Goal: Task Accomplishment & Management: Use online tool/utility

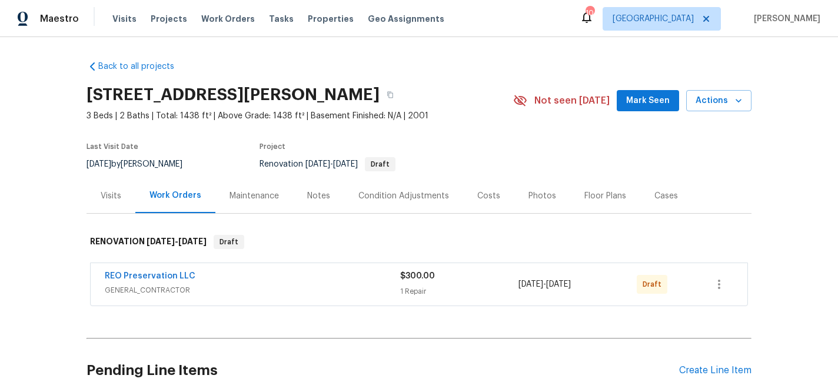
scroll to position [105, 0]
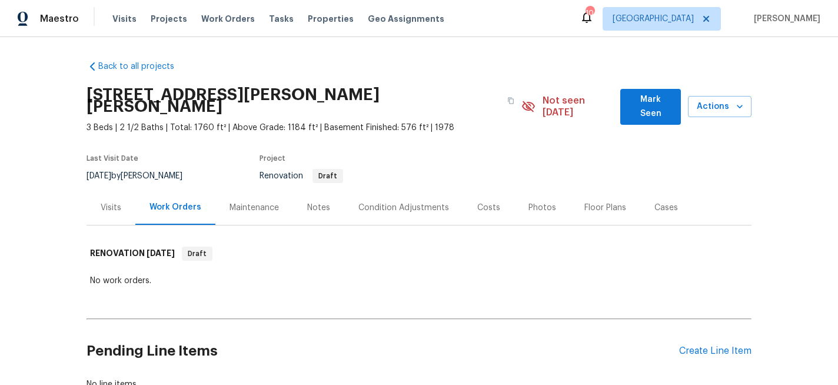
click at [112, 202] on div "Visits" at bounding box center [111, 208] width 21 height 12
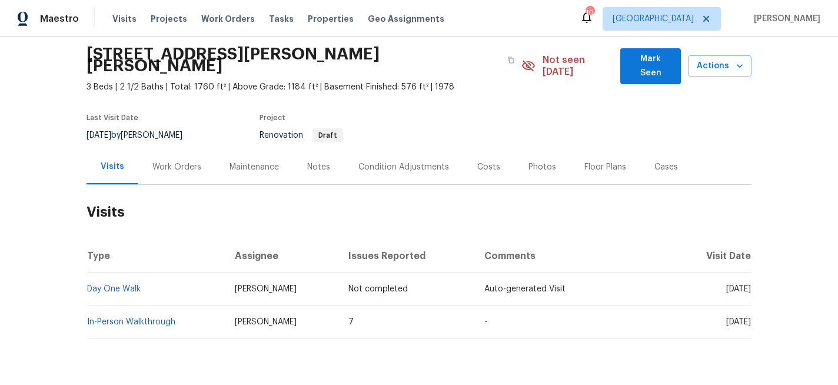
scroll to position [45, 0]
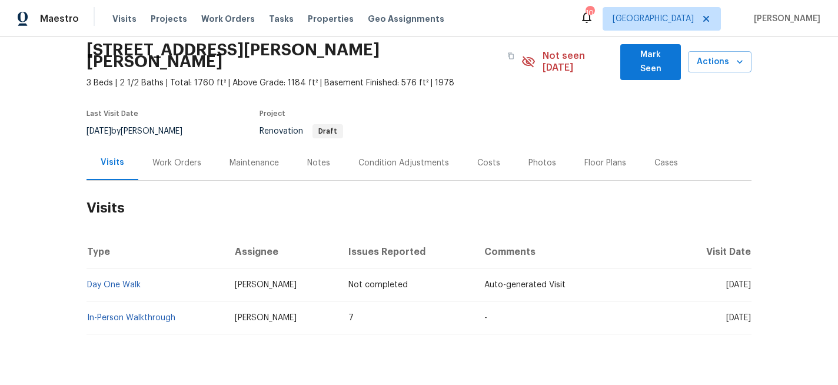
click at [412, 157] on div "Condition Adjustments" at bounding box center [403, 163] width 91 height 12
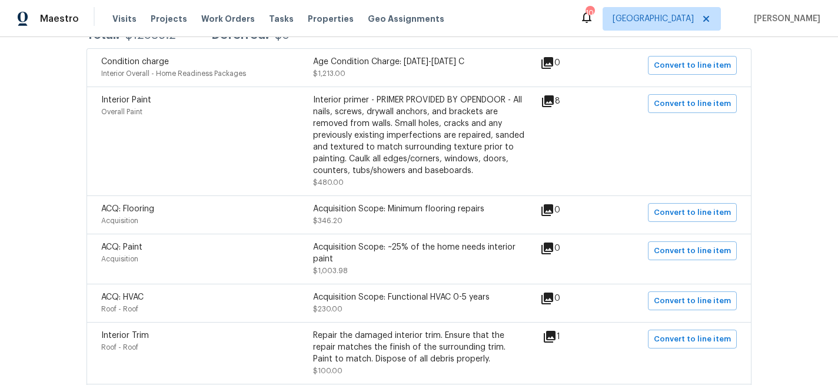
scroll to position [247, 0]
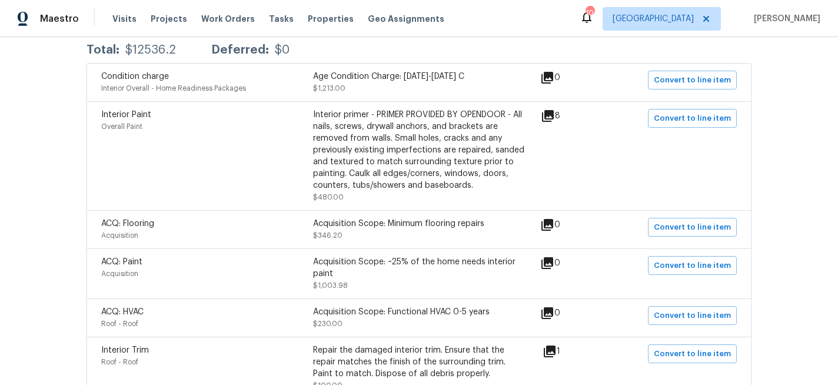
click at [409, 133] on div "Interior primer - PRIMER PROVIDED BY OPENDOOR - All nails, screws, drywall anch…" at bounding box center [419, 150] width 212 height 82
click at [554, 110] on icon at bounding box center [548, 116] width 12 height 12
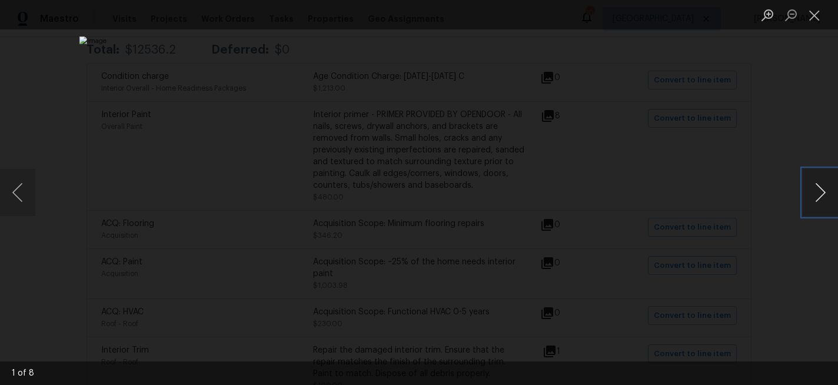
click at [820, 199] on button "Next image" at bounding box center [819, 192] width 35 height 47
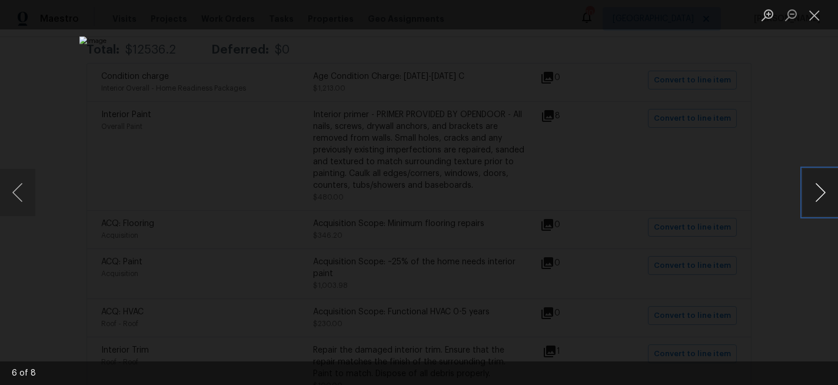
click at [819, 199] on button "Next image" at bounding box center [819, 192] width 35 height 47
click at [818, 199] on button "Next image" at bounding box center [819, 192] width 35 height 47
click at [815, 21] on button "Close lightbox" at bounding box center [814, 15] width 24 height 21
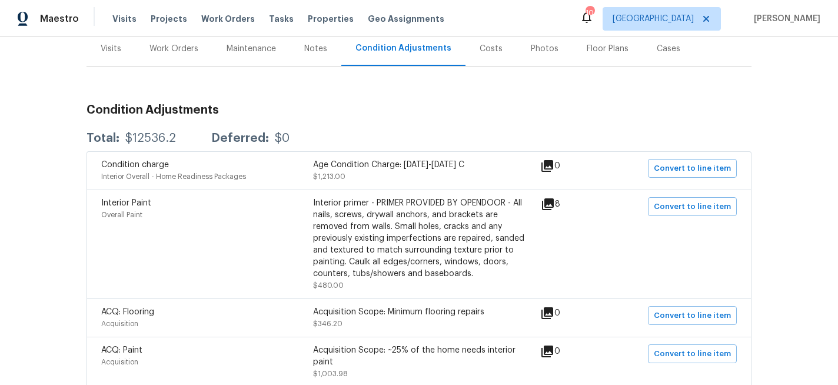
scroll to position [0, 0]
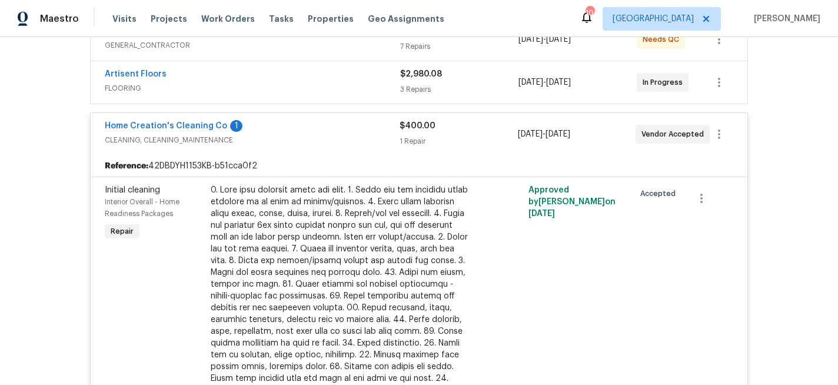
scroll to position [248, 0]
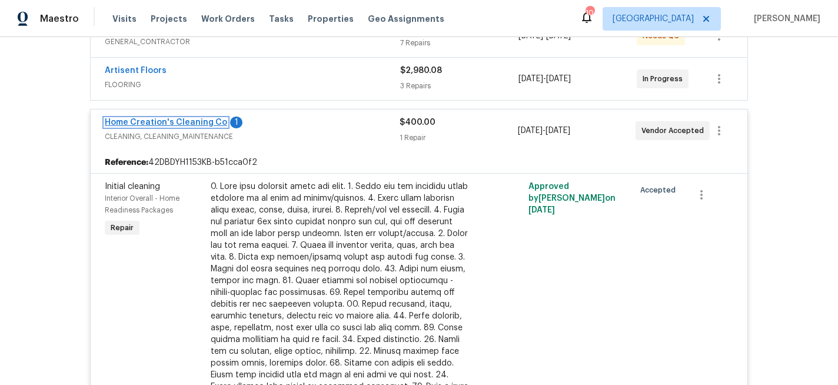
click at [181, 124] on link "Home Creation's Cleaning Co" at bounding box center [166, 122] width 122 height 8
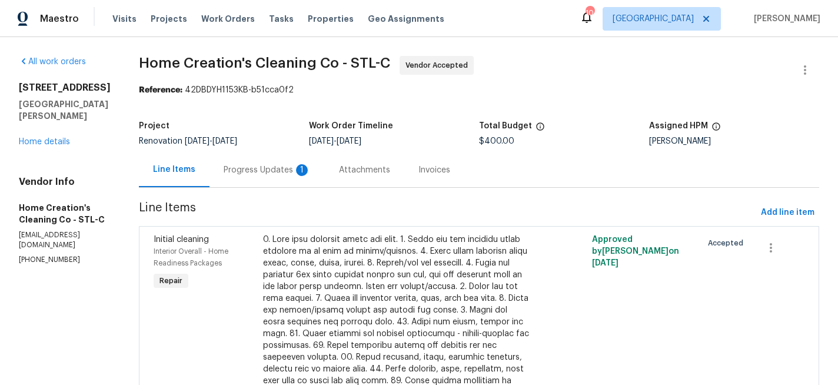
click at [255, 172] on div "Progress Updates 1" at bounding box center [267, 170] width 87 height 12
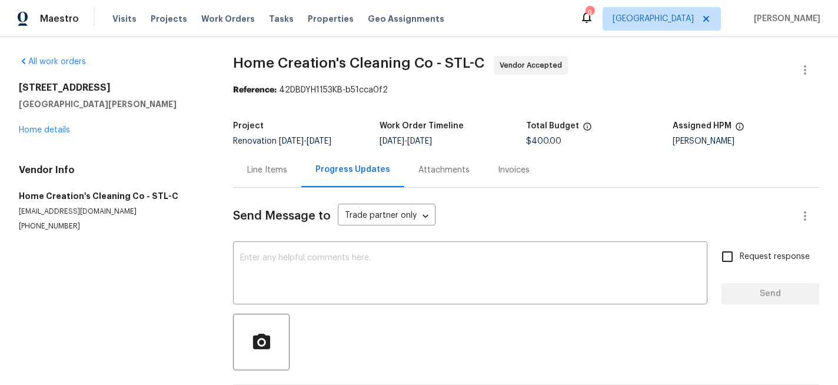
click at [268, 171] on div "Line Items" at bounding box center [267, 170] width 40 height 12
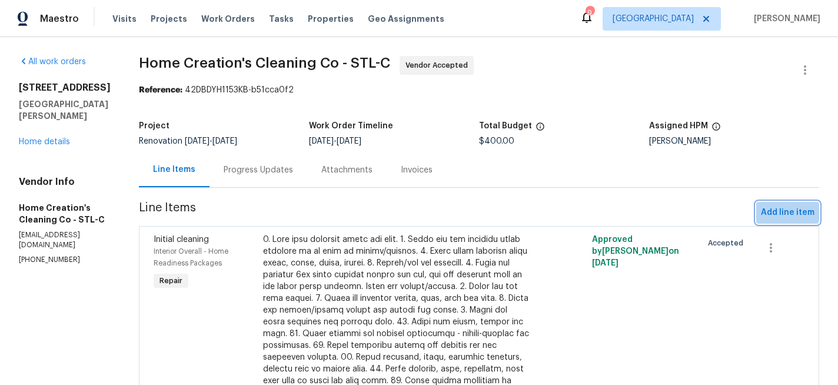
click at [788, 211] on span "Add line item" at bounding box center [788, 212] width 54 height 15
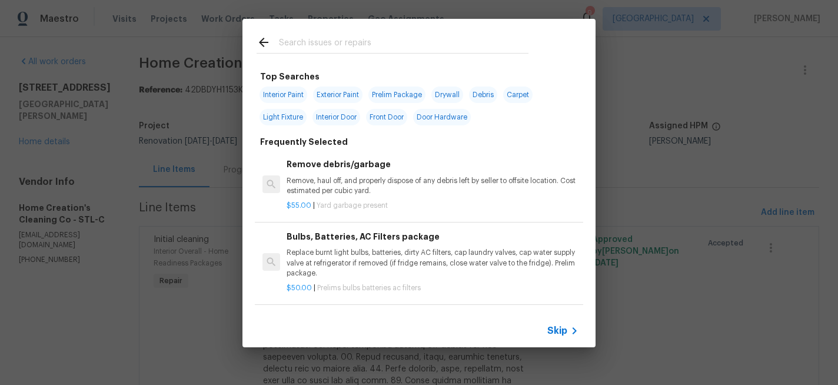
click at [298, 42] on input "text" at bounding box center [403, 44] width 249 height 18
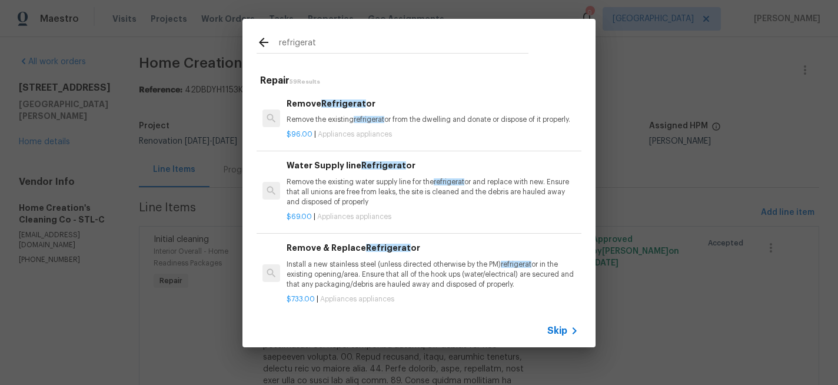
type input "refrigerat"
click at [305, 103] on h6 "Remove Refrigerat or" at bounding box center [432, 103] width 292 height 13
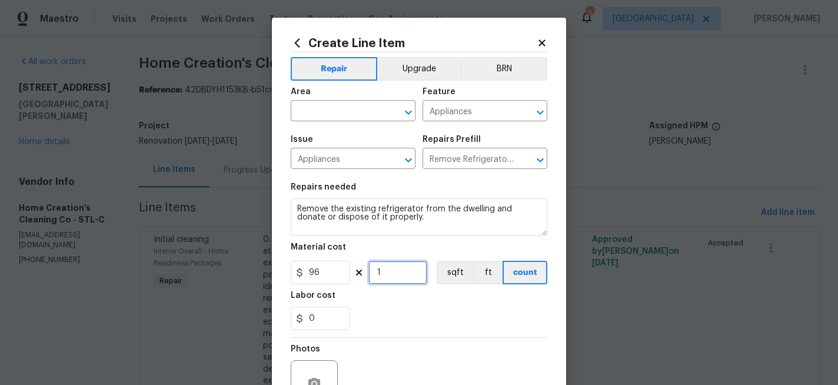
click at [391, 274] on input "1" at bounding box center [397, 273] width 59 height 24
type input "2"
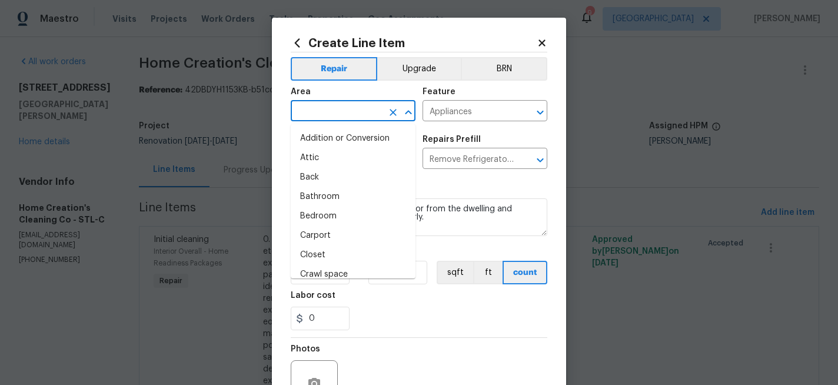
click at [357, 114] on input "text" at bounding box center [337, 112] width 92 height 18
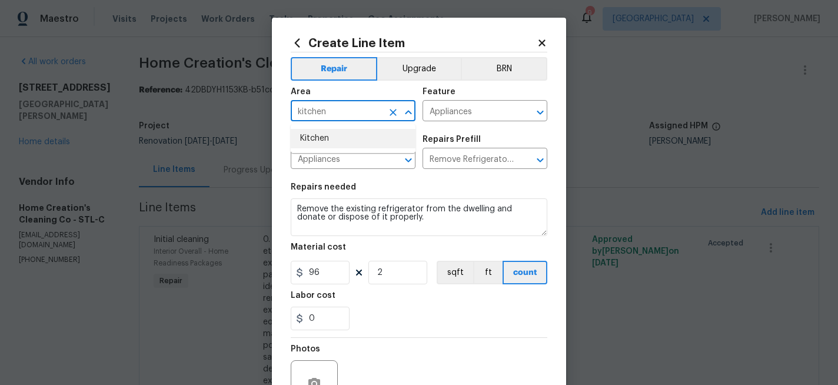
type input "kitchen"
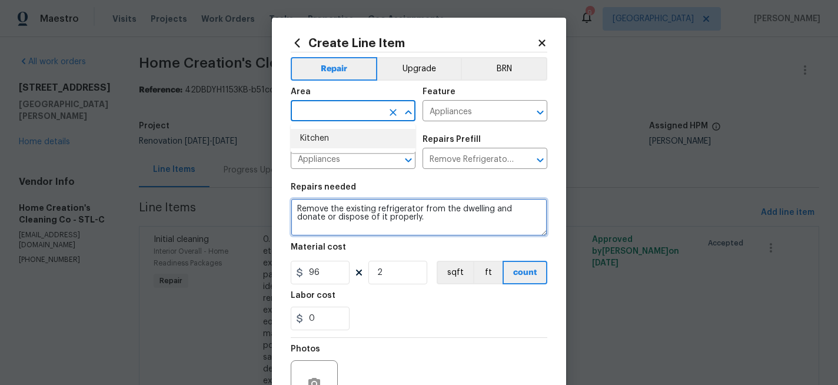
click at [297, 208] on textarea "Remove the existing refrigerator from the dwelling and donate or dispose of it …" at bounding box center [419, 217] width 256 height 38
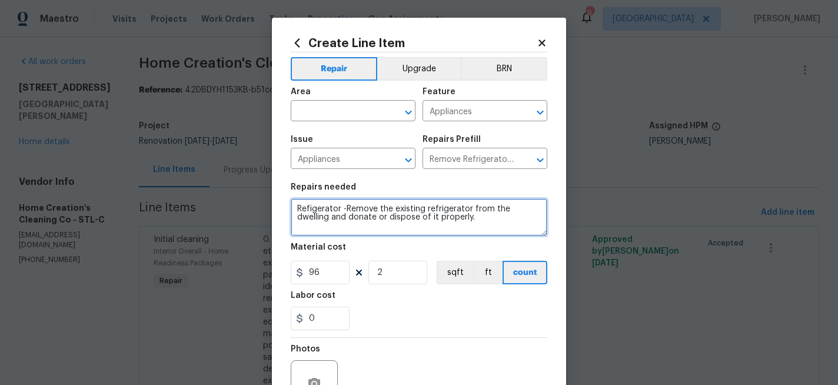
click at [445, 218] on textarea "Refigerator -Remove the existing refrigerator from the dwelling and donate or d…" at bounding box center [419, 217] width 256 height 38
click at [345, 207] on textarea "Refigerator -Remove the existing refrigerator from the dwelling and donate or d…" at bounding box center [419, 217] width 256 height 38
click at [484, 224] on textarea "Refigerator -1) Remove the existing refrigerator from the dwelling and donate o…" at bounding box center [419, 217] width 256 height 38
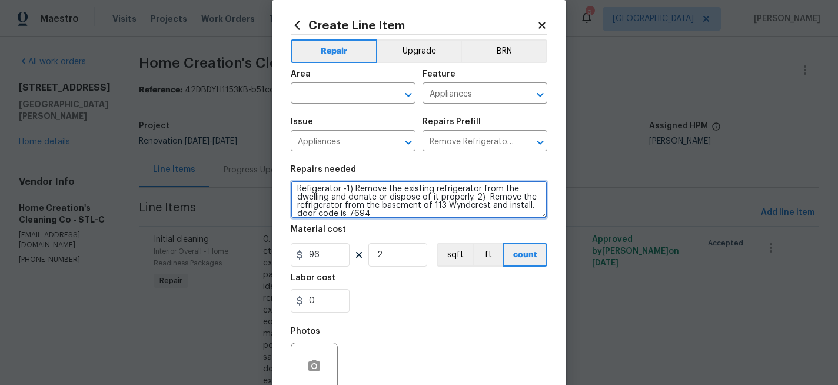
scroll to position [19, 0]
type textarea "Refigerator -1) Remove the existing refrigerator from the dwelling and donate o…"
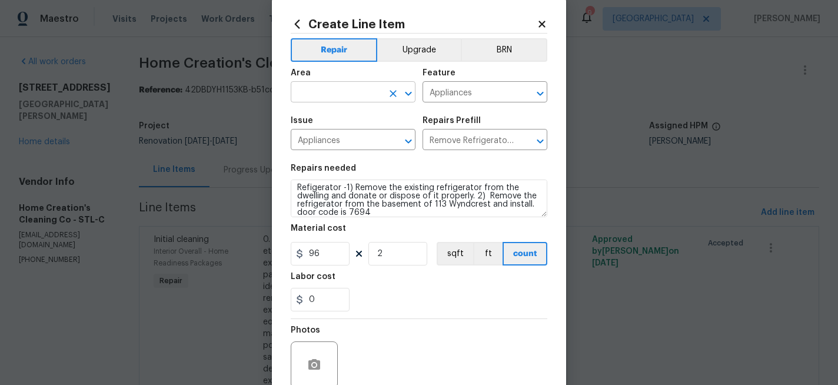
click at [344, 86] on input "text" at bounding box center [337, 93] width 92 height 18
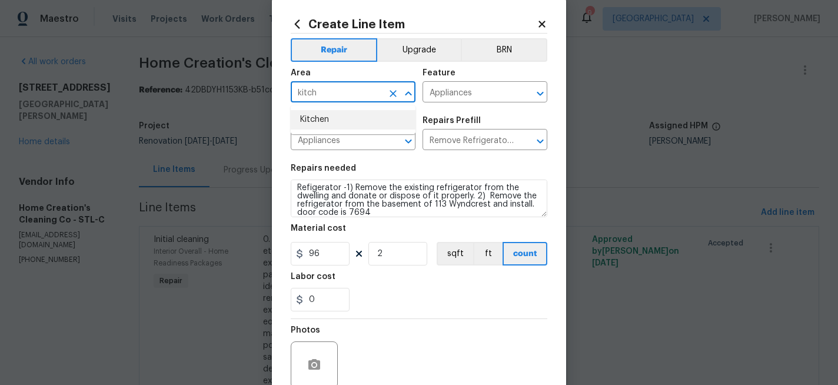
click at [329, 119] on li "Kitchen" at bounding box center [353, 119] width 125 height 19
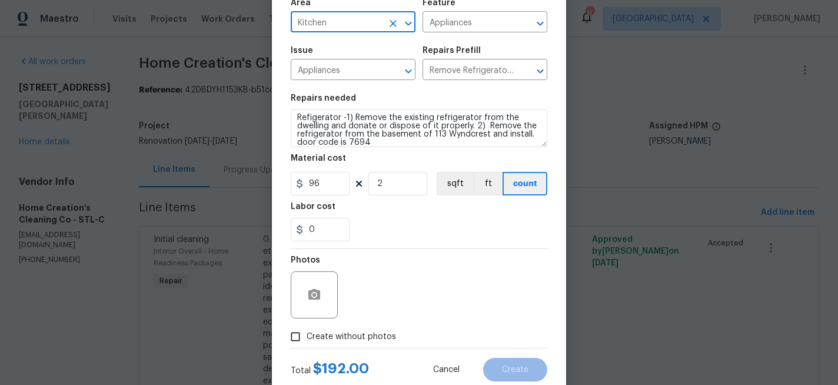
scroll to position [92, 0]
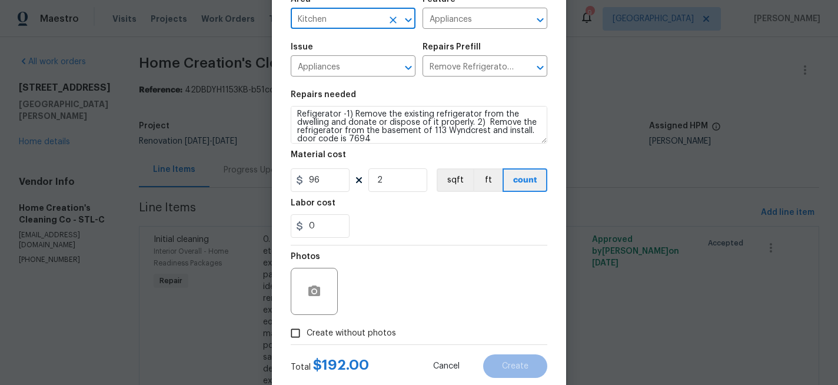
type input "Kitchen"
click at [301, 328] on input "Create without photos" at bounding box center [295, 333] width 22 height 22
checkbox input "true"
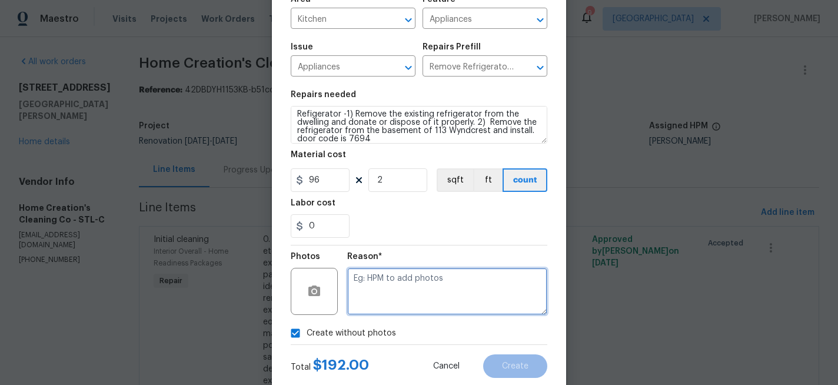
click at [408, 292] on textarea at bounding box center [447, 291] width 200 height 47
type textarea "na"
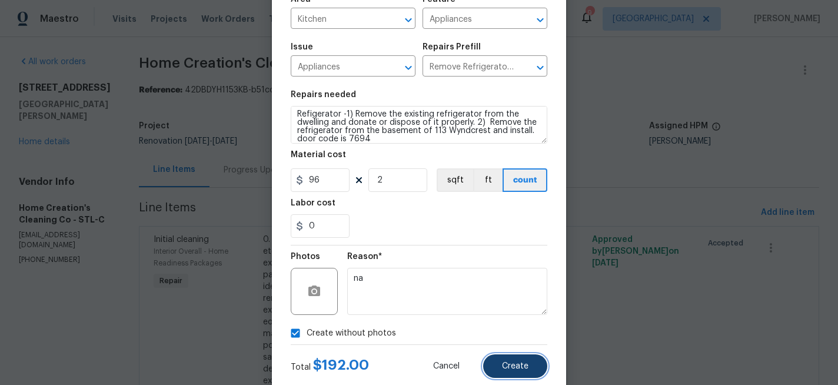
click at [499, 359] on button "Create" at bounding box center [515, 366] width 64 height 24
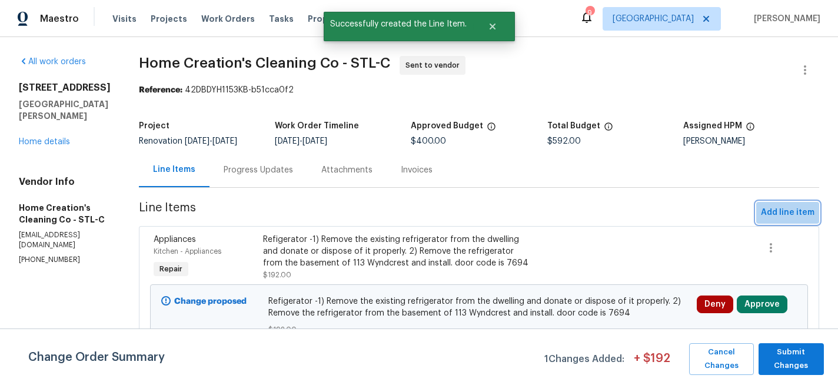
click at [790, 216] on span "Add line item" at bounding box center [788, 212] width 54 height 15
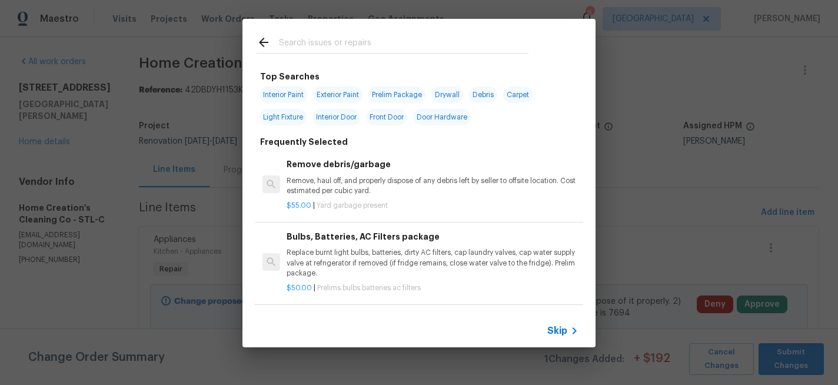
click at [333, 51] on input "text" at bounding box center [403, 44] width 249 height 18
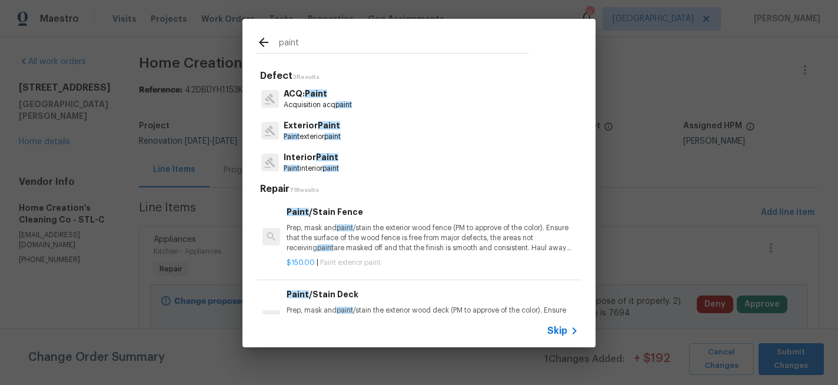
type input "paint"
click at [320, 131] on p "Exterior Paint" at bounding box center [312, 125] width 57 height 12
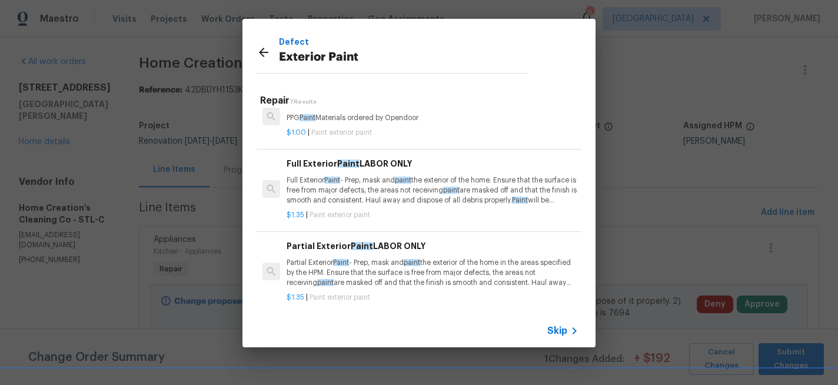
scroll to position [189, 0]
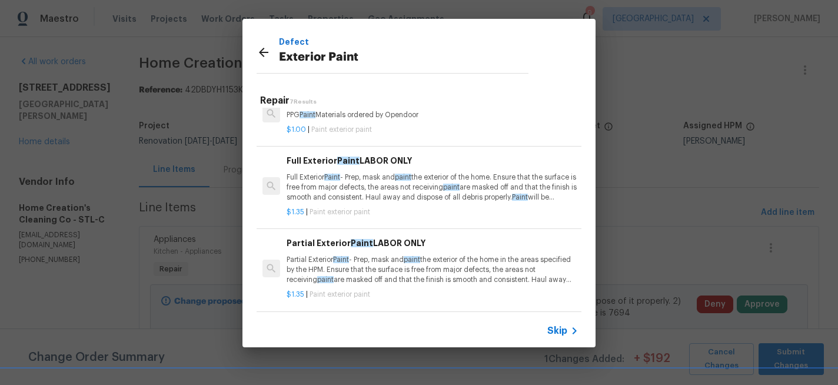
click at [392, 271] on p "Partial Exterior Paint - Prep, mask and paint the exterior of the home in the a…" at bounding box center [432, 270] width 292 height 30
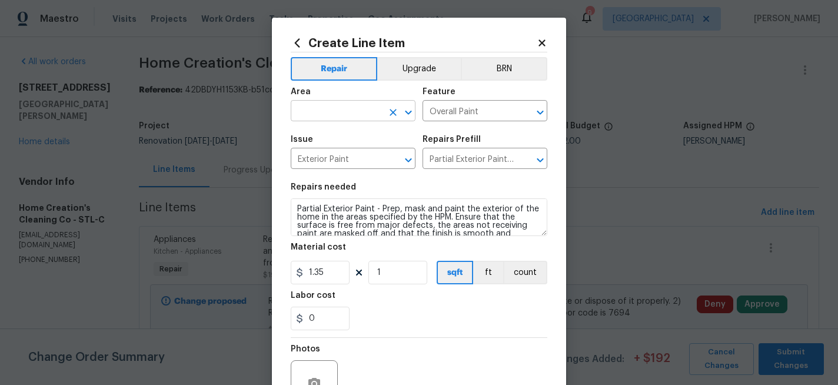
click at [361, 114] on input "text" at bounding box center [337, 112] width 92 height 18
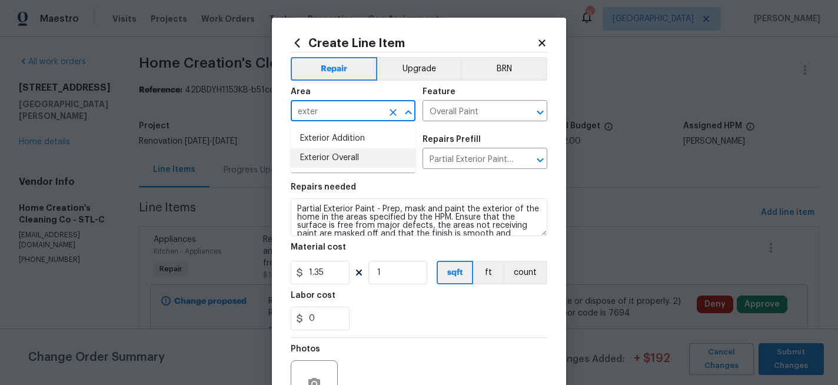
click at [346, 157] on li "Exterior Overall" at bounding box center [353, 157] width 125 height 19
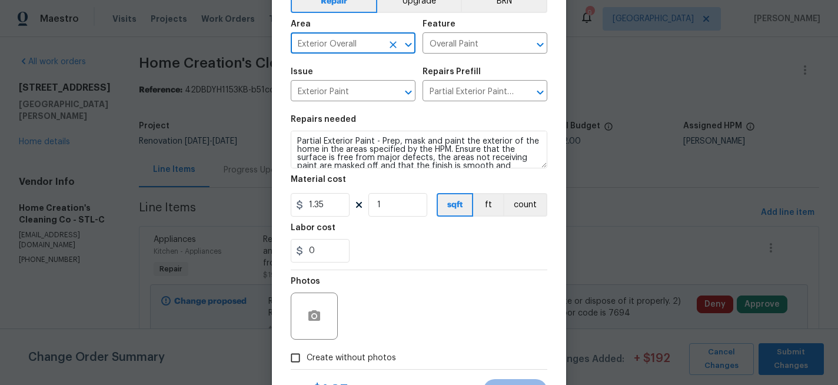
scroll to position [86, 0]
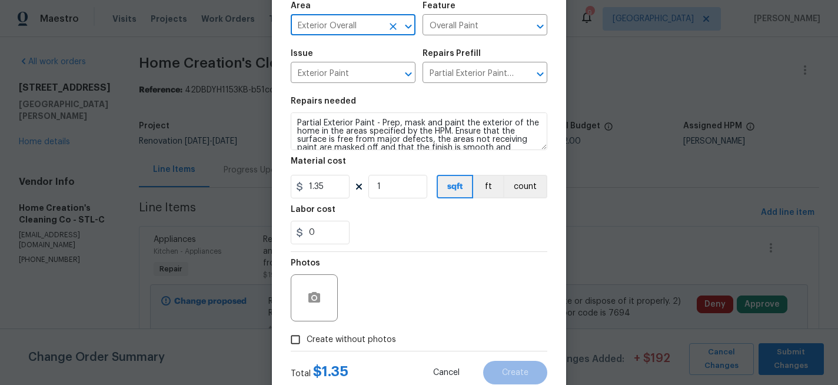
type input "Exterior Overall"
click at [308, 294] on icon "button" at bounding box center [314, 297] width 12 height 11
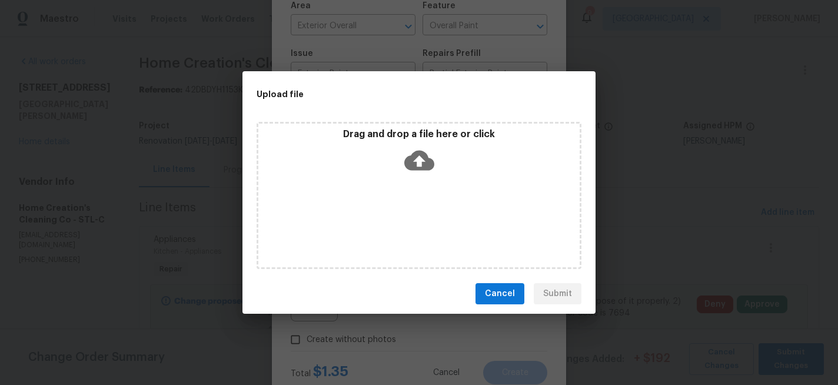
click at [426, 149] on icon at bounding box center [419, 160] width 30 height 30
click at [519, 289] on button "Cancel" at bounding box center [499, 294] width 49 height 22
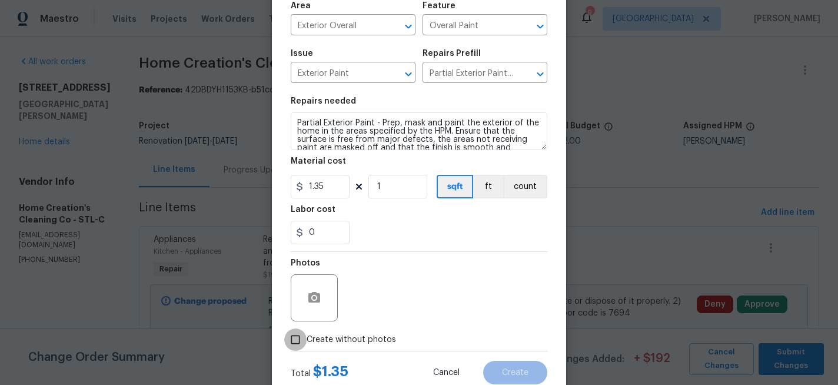
click at [296, 338] on input "Create without photos" at bounding box center [295, 339] width 22 height 22
checkbox input "true"
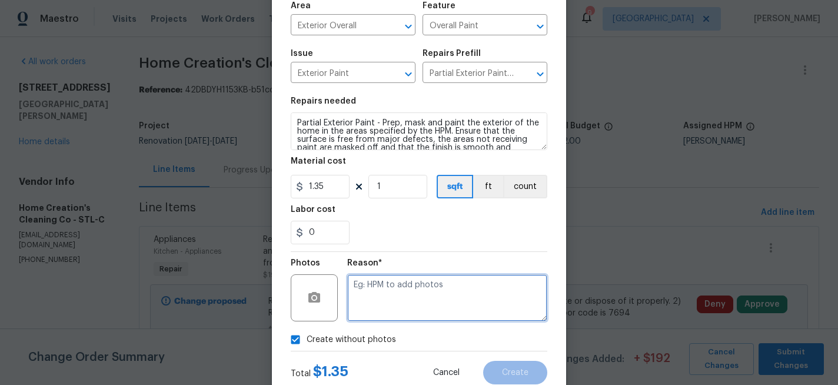
click at [387, 307] on textarea at bounding box center [447, 297] width 200 height 47
type textarea "na"
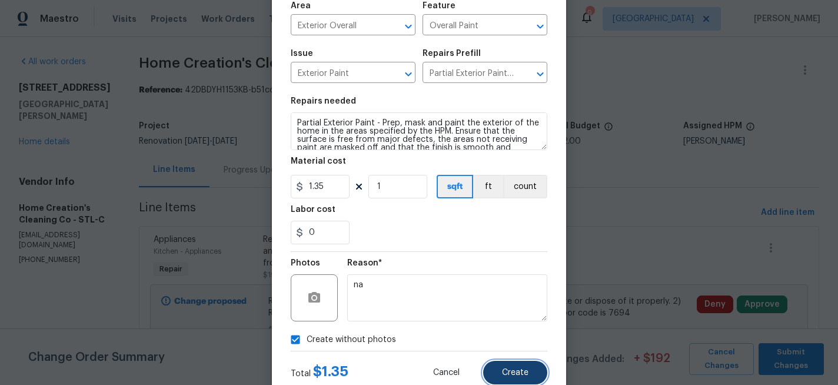
click at [524, 377] on span "Create" at bounding box center [515, 372] width 26 height 9
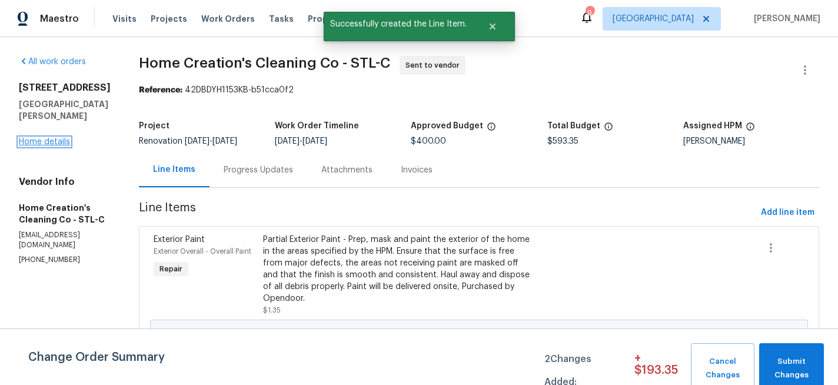
click at [60, 138] on link "Home details" at bounding box center [44, 142] width 51 height 8
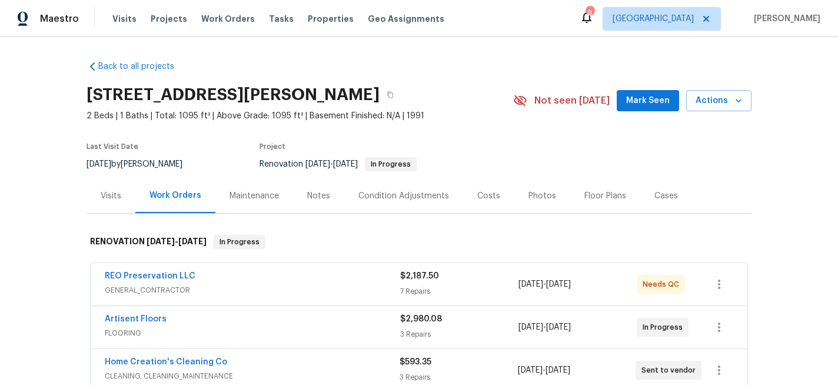
click at [585, 198] on div "Floor Plans" at bounding box center [605, 196] width 42 height 12
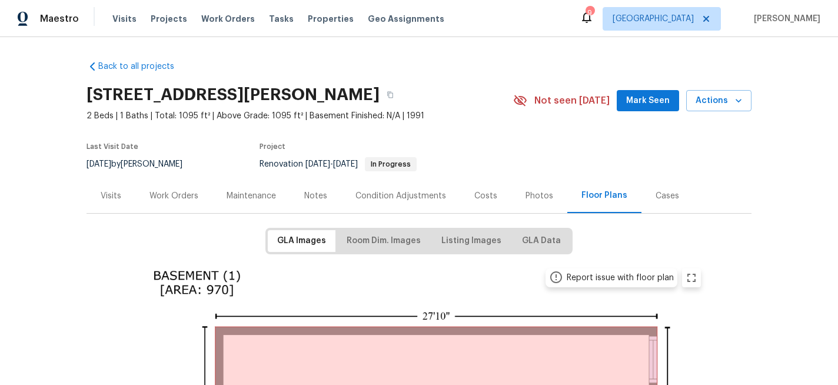
click at [419, 193] on div "Condition Adjustments" at bounding box center [400, 196] width 91 height 12
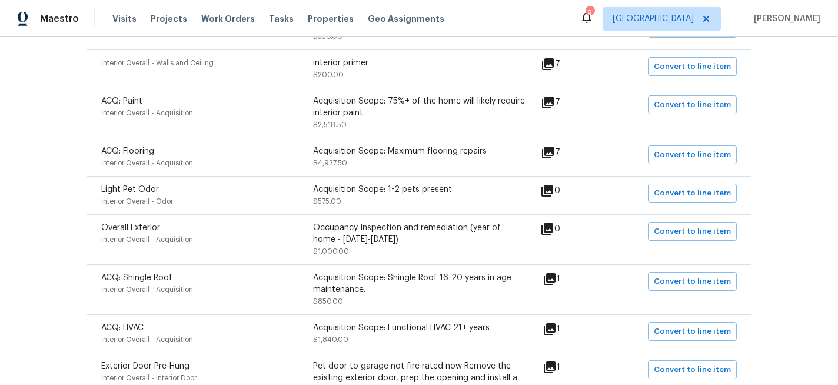
scroll to position [335, 0]
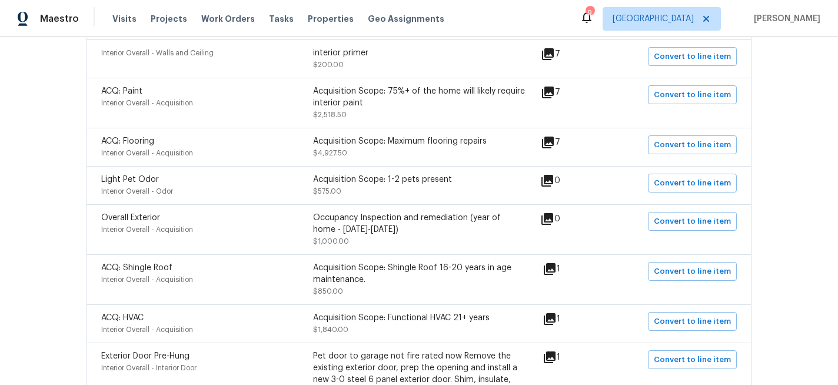
click at [555, 269] on icon at bounding box center [550, 269] width 12 height 12
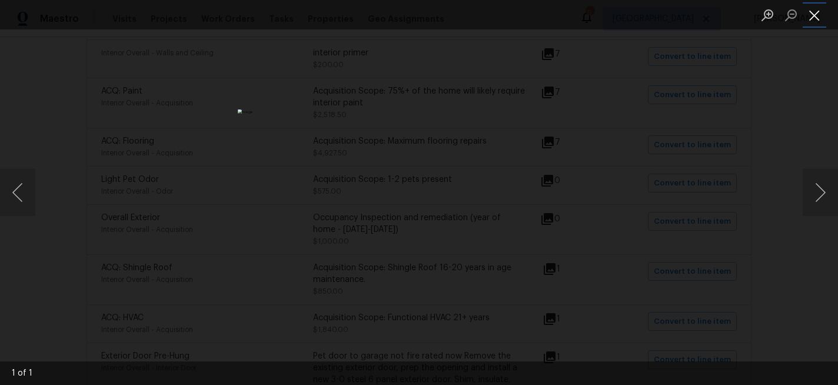
click at [815, 19] on button "Close lightbox" at bounding box center [814, 15] width 24 height 21
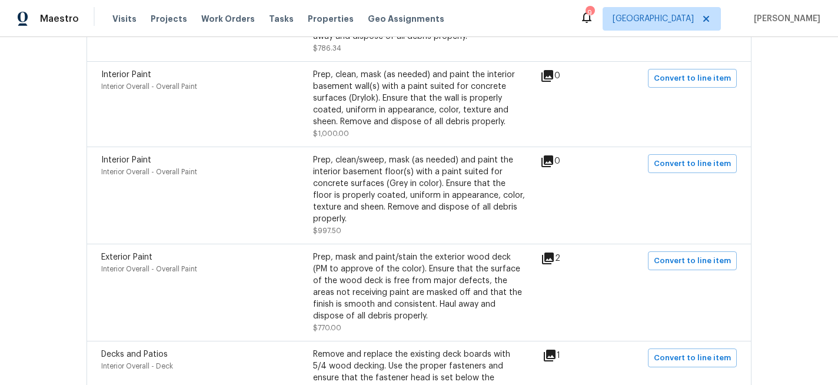
scroll to position [739, 0]
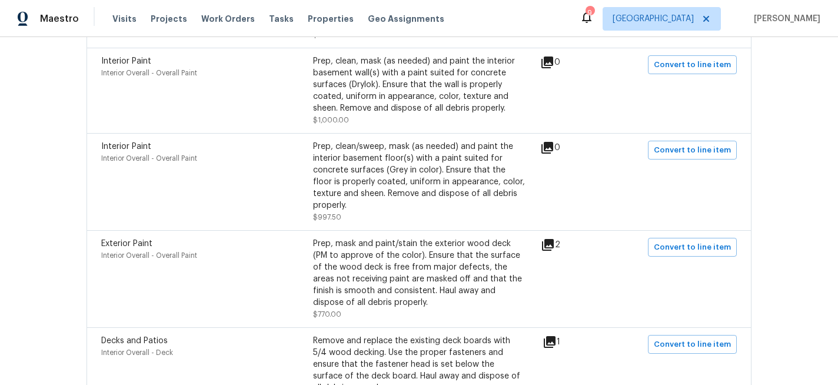
click at [477, 253] on div "Prep, mask and paint/stain the exterior wood deck (PM to approve of the color).…" at bounding box center [419, 273] width 212 height 71
click at [554, 242] on icon at bounding box center [548, 245] width 12 height 12
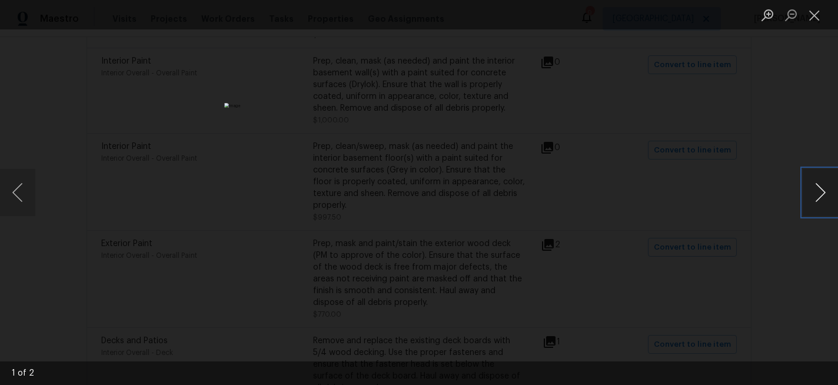
click at [818, 189] on button "Next image" at bounding box center [819, 192] width 35 height 47
click at [818, 20] on button "Close lightbox" at bounding box center [814, 15] width 24 height 21
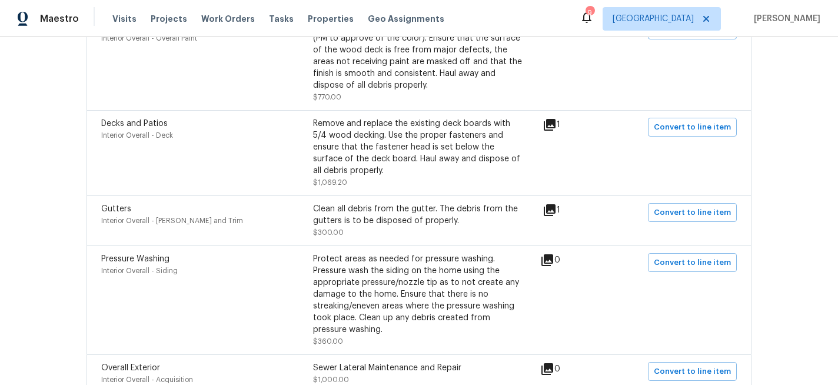
scroll to position [958, 0]
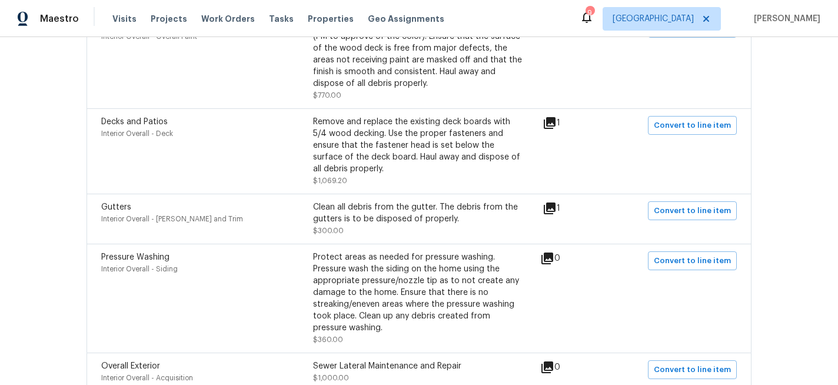
click at [554, 211] on icon at bounding box center [550, 208] width 12 height 12
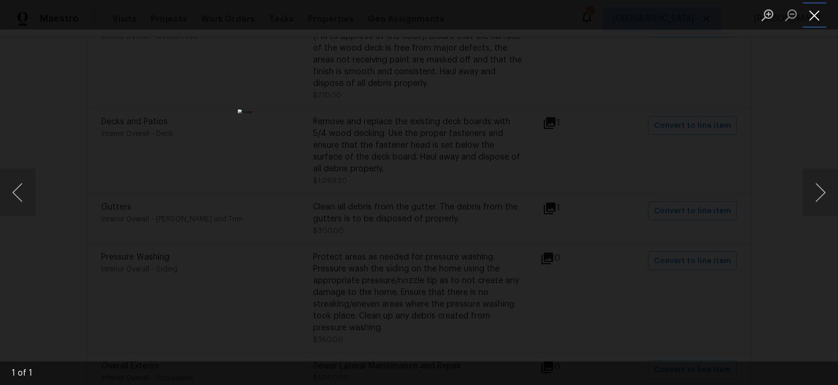
click at [811, 16] on button "Close lightbox" at bounding box center [814, 15] width 24 height 21
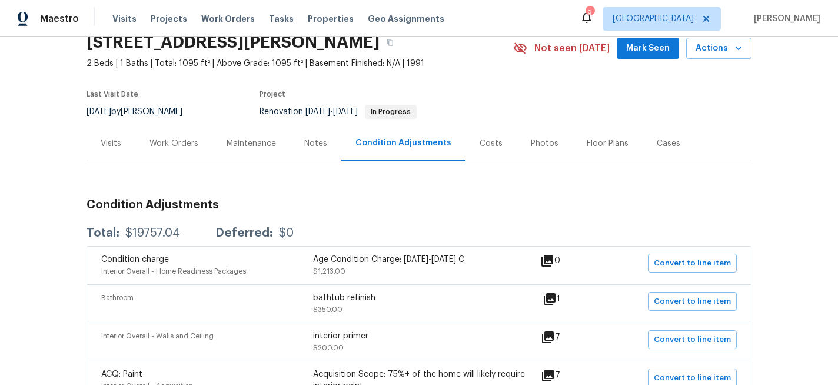
scroll to position [21, 0]
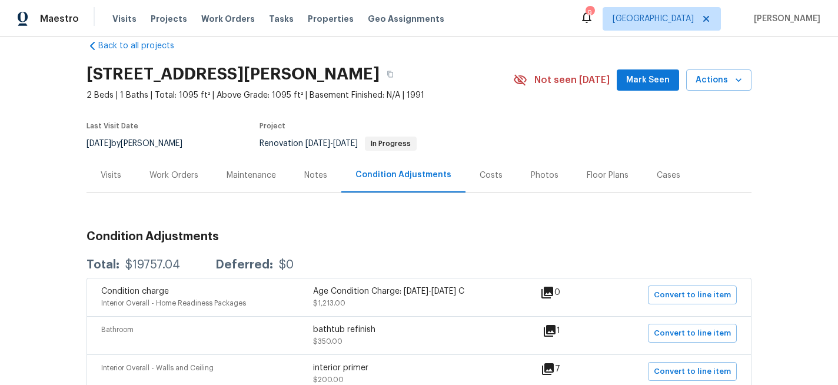
click at [186, 172] on div "Work Orders" at bounding box center [173, 175] width 49 height 12
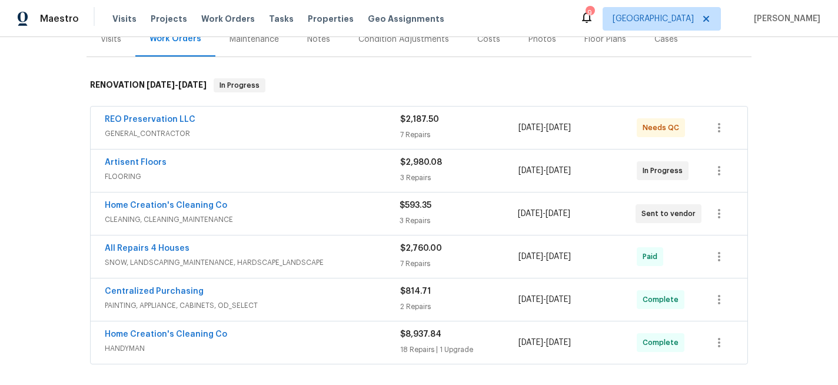
scroll to position [157, 0]
click at [199, 202] on link "Home Creation's Cleaning Co" at bounding box center [166, 205] width 122 height 8
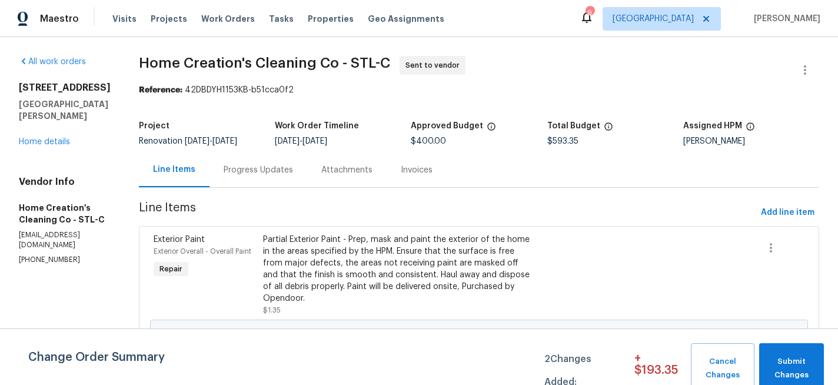
click at [442, 277] on div "Partial Exterior Paint - Prep, mask and paint the exterior of the home in the a…" at bounding box center [396, 269] width 267 height 71
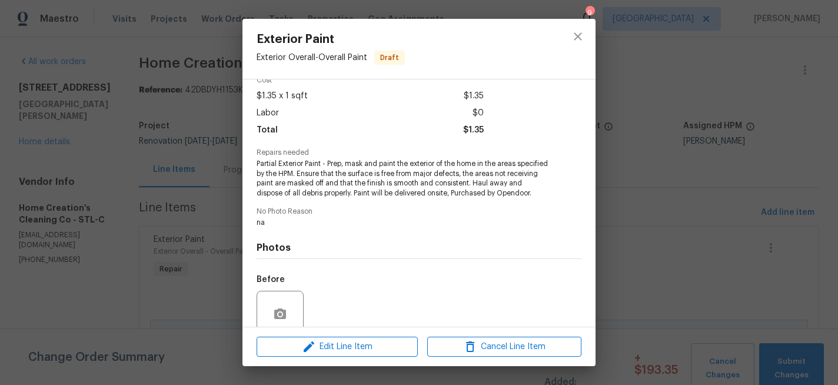
scroll to position [110, 0]
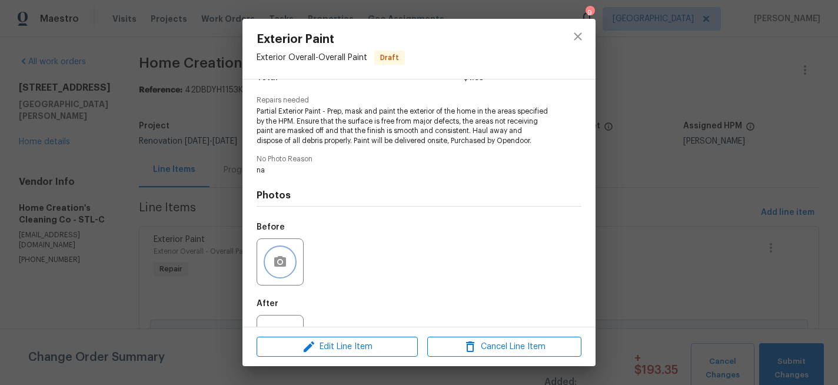
click at [278, 269] on icon "button" at bounding box center [280, 262] width 14 height 14
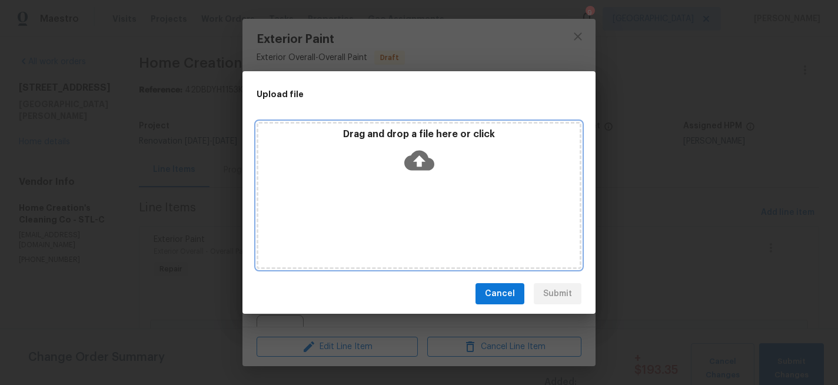
click at [419, 154] on icon at bounding box center [419, 161] width 30 height 20
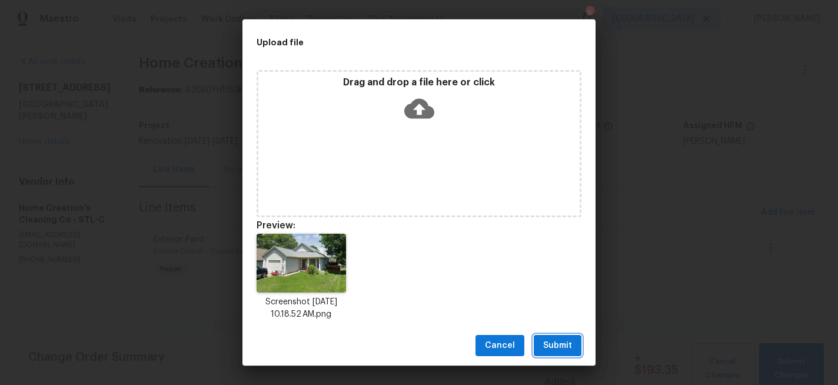
click at [549, 339] on span "Submit" at bounding box center [557, 345] width 29 height 15
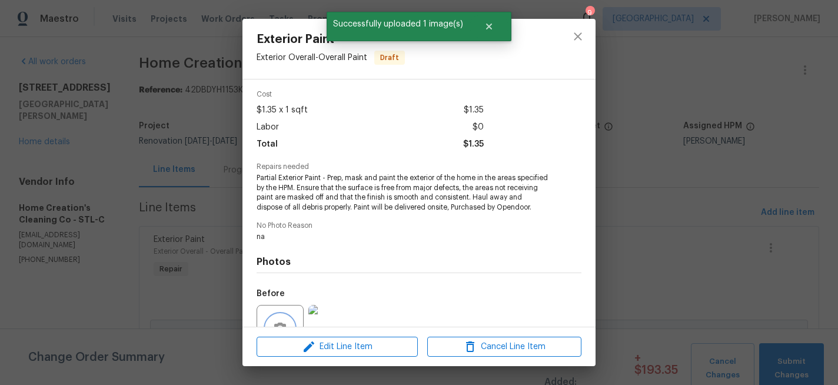
scroll to position [0, 0]
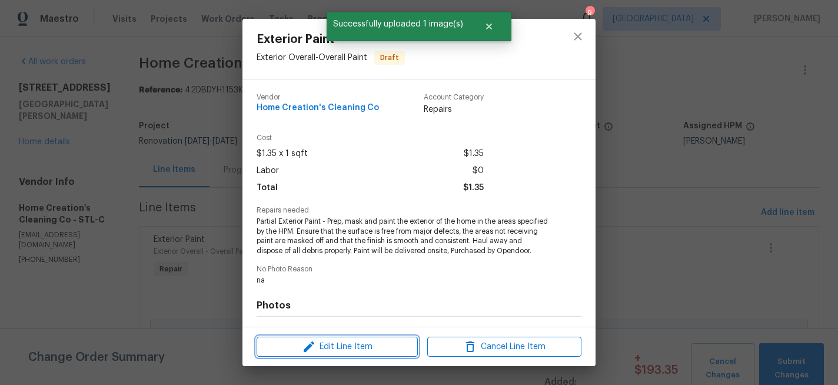
click at [336, 345] on span "Edit Line Item" at bounding box center [337, 346] width 154 height 15
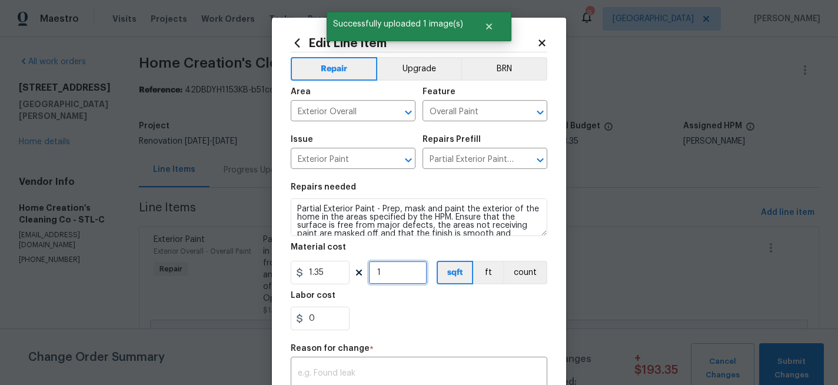
click at [385, 275] on input "1" at bounding box center [397, 273] width 59 height 24
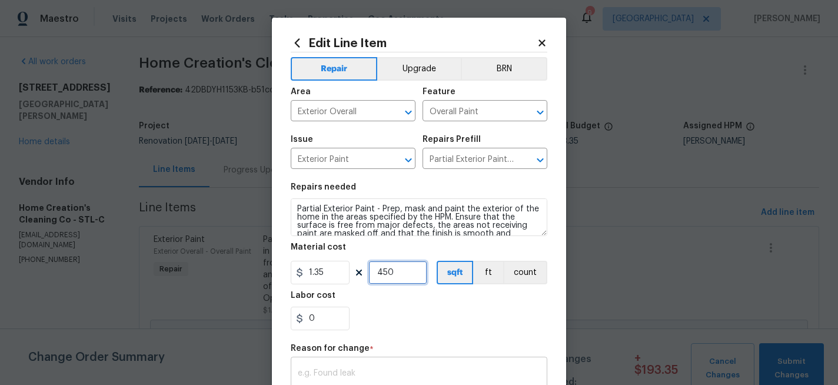
type input "450"
click at [379, 361] on div "x ​" at bounding box center [419, 381] width 256 height 44
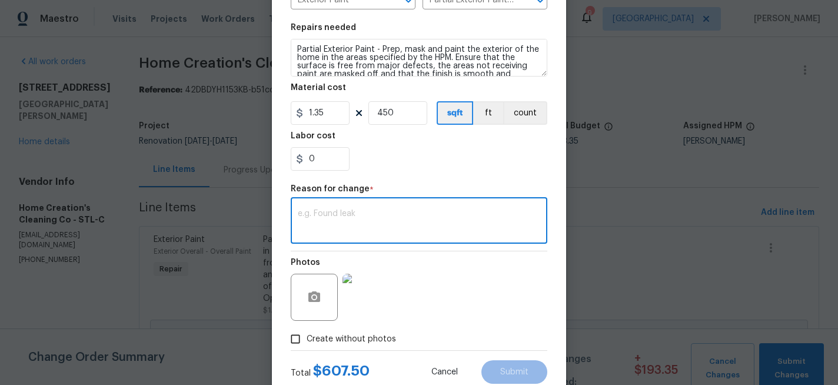
scroll to position [195, 0]
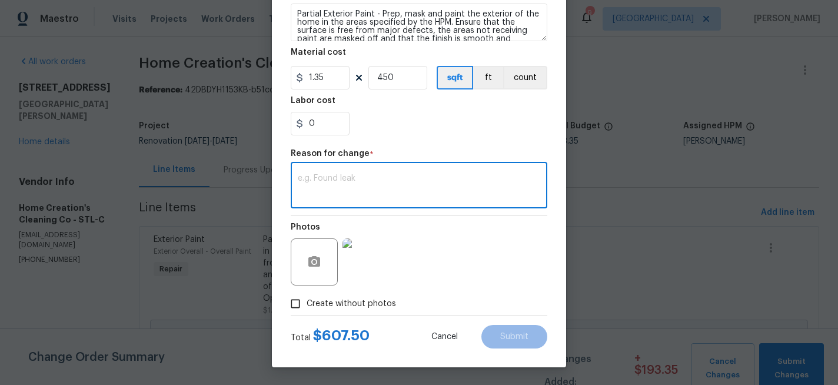
click at [394, 179] on textarea at bounding box center [419, 186] width 242 height 25
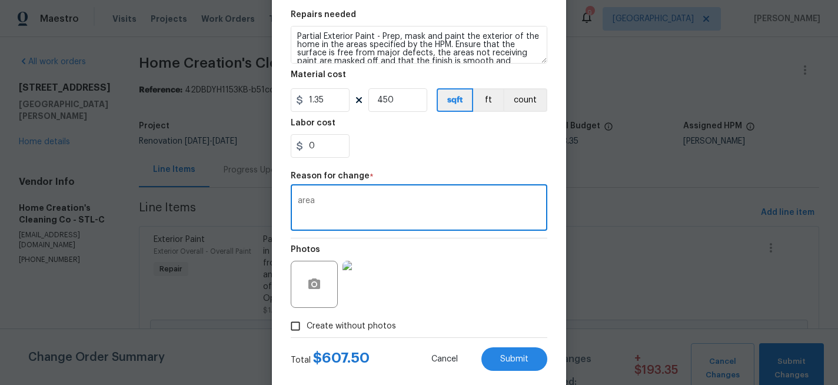
scroll to position [168, 0]
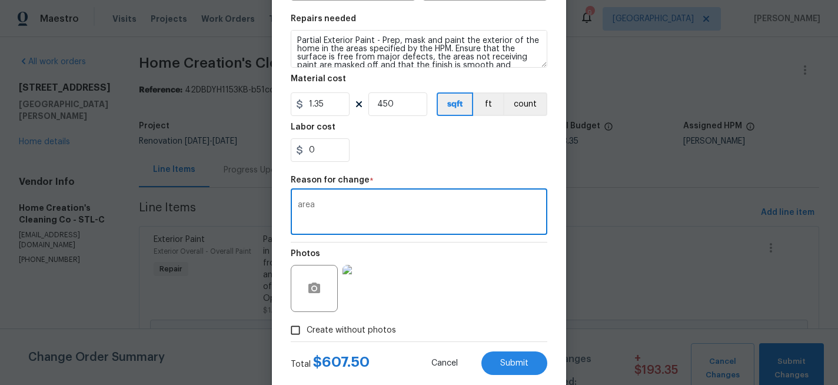
type textarea "area"
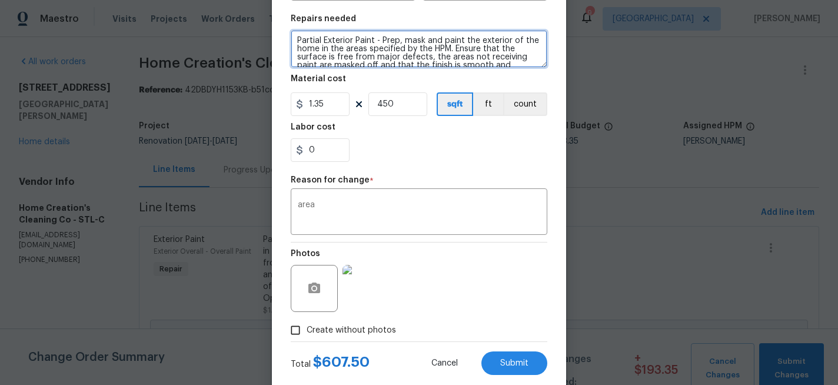
drag, startPoint x: 452, startPoint y: 50, endPoint x: 382, endPoint y: 39, distance: 70.2
click at [382, 39] on textarea "Partial Exterior Paint - Prep, mask and paint the exterior of the home in the a…" at bounding box center [419, 49] width 256 height 38
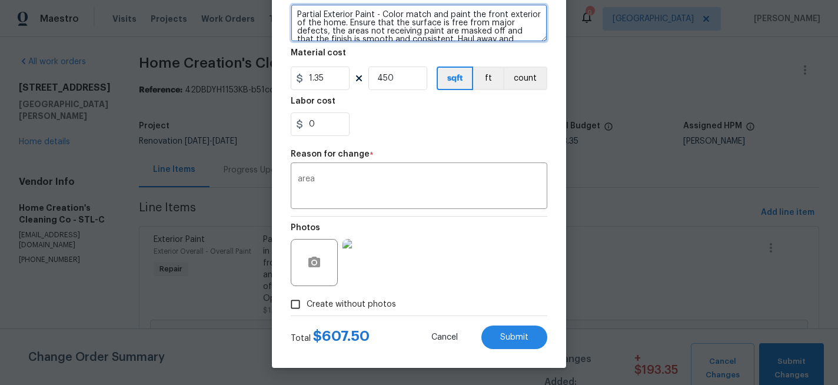
scroll to position [195, 0]
type textarea "Partial Exterior Paint - Color match and paint the front exterior of the home. …"
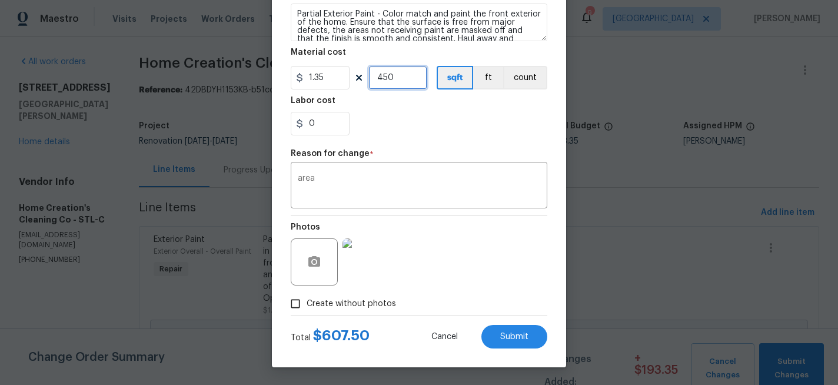
click at [404, 78] on input "450" at bounding box center [397, 78] width 59 height 24
type input "500"
click at [510, 332] on span "Submit" at bounding box center [514, 336] width 28 height 9
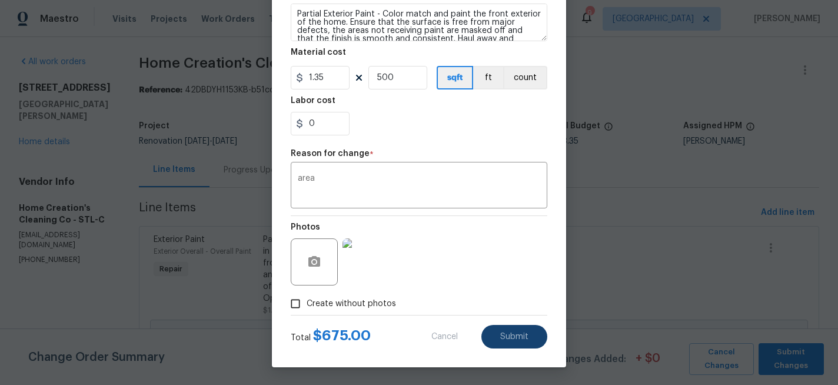
type textarea "Partial Exterior Paint - Prep, mask and paint the exterior of the home in the a…"
type input "1"
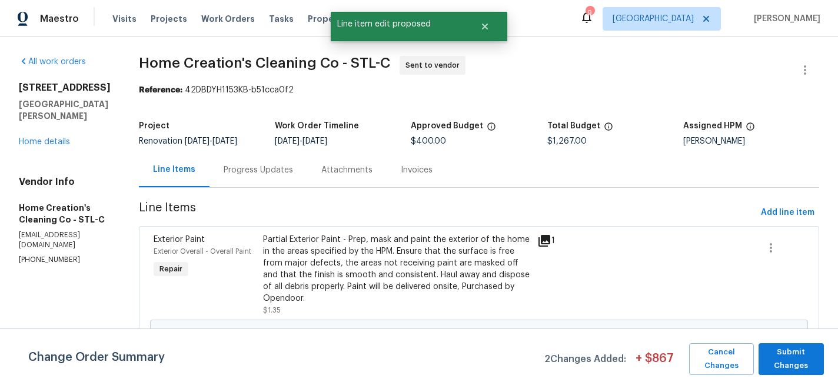
scroll to position [0, 0]
click at [798, 357] on span "Submit Changes" at bounding box center [791, 358] width 54 height 27
